Goal: Use online tool/utility: Utilize a website feature to perform a specific function

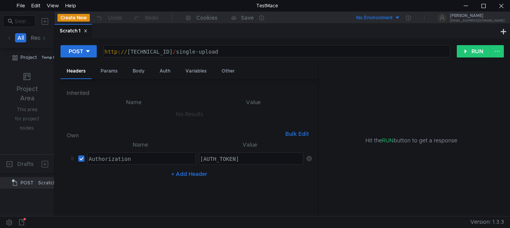
drag, startPoint x: 177, startPoint y: 121, endPoint x: 364, endPoint y: 111, distance: 188.1
click at [310, 111] on as-split "Headers Params Body Auth Variables Other Inherited Name Value No Results Own Bu…" at bounding box center [283, 140] width 444 height 153
click at [310, 163] on div "Hit the RUN button to get a response" at bounding box center [411, 140] width 167 height 153
drag, startPoint x: 309, startPoint y: 156, endPoint x: 146, endPoint y: 165, distance: 162.6
click at [308, 156] on icon at bounding box center [309, 158] width 5 height 5
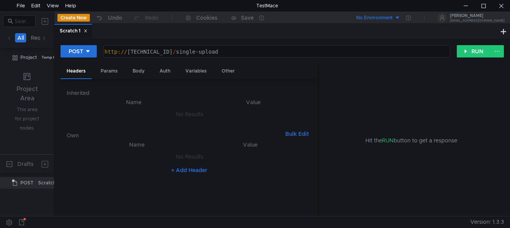
click at [177, 169] on button "+ Add Header" at bounding box center [189, 169] width 42 height 9
click at [95, 160] on div at bounding box center [141, 166] width 108 height 22
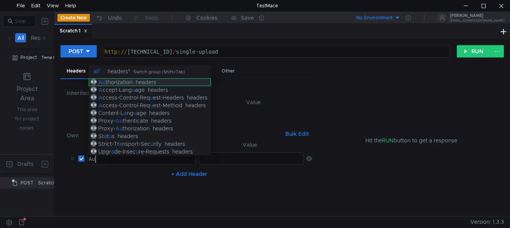
type textarea "Au"
drag, startPoint x: 175, startPoint y: 84, endPoint x: 255, endPoint y: 122, distance: 88.8
click at [175, 83] on div "Au thorization headers" at bounding box center [150, 82] width 122 height 8
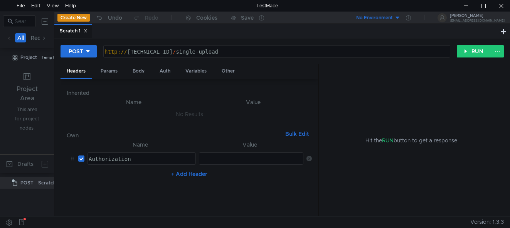
click at [233, 154] on div at bounding box center [251, 159] width 104 height 12
type textarea "Bearer"
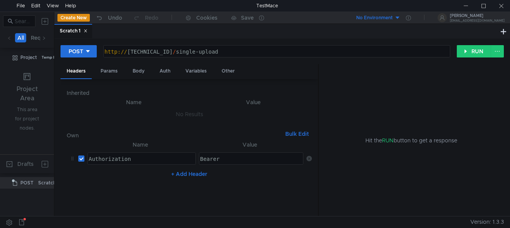
drag, startPoint x: 88, startPoint y: 190, endPoint x: 158, endPoint y: 178, distance: 70.9
click at [88, 189] on nz-table "Name Value Au Authorization ההההההההההההההההההההההההההההההההההההההההההההההההההה…" at bounding box center [189, 175] width 245 height 70
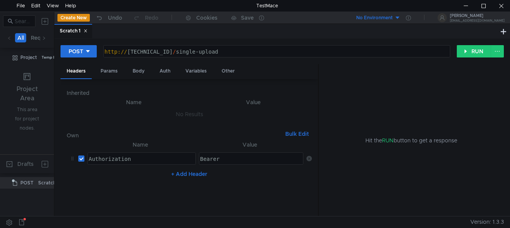
click at [233, 161] on div "Bearer" at bounding box center [251, 166] width 105 height 22
paste textarea
click at [310, 163] on div "Hit the RUN button to get a response" at bounding box center [411, 140] width 167 height 153
click at [310, 53] on button "RUN" at bounding box center [474, 51] width 34 height 12
